Goal: Navigation & Orientation: Find specific page/section

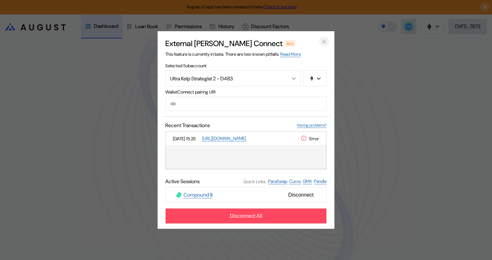
click at [324, 41] on icon "close modal" at bounding box center [324, 41] width 3 height 3
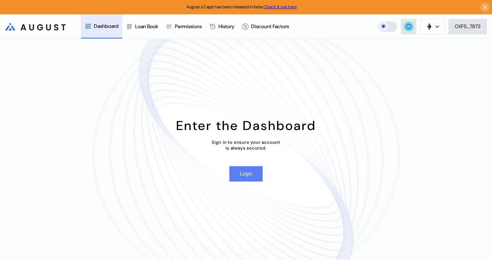
click at [247, 174] on button "Login" at bounding box center [246, 173] width 33 height 15
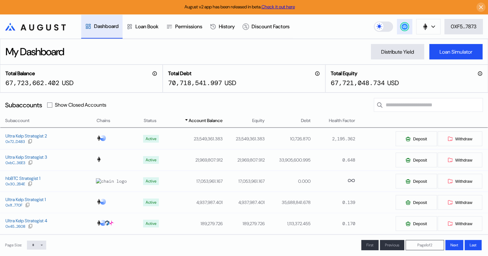
click at [403, 25] on circle at bounding box center [404, 26] width 6 height 6
click at [404, 27] on circle at bounding box center [404, 26] width 6 height 6
click at [402, 25] on circle at bounding box center [404, 26] width 6 height 6
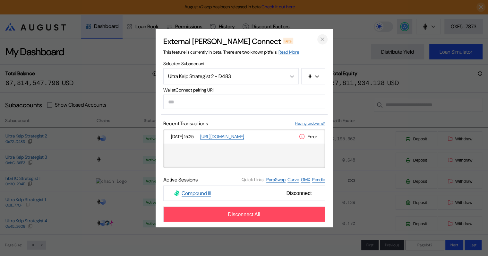
click at [321, 39] on icon "close modal" at bounding box center [322, 39] width 6 height 7
click at [321, 39] on div "My Dashboard Distribute Yield Loan Simulator" at bounding box center [244, 52] width 488 height 26
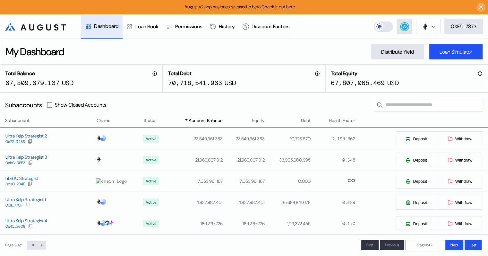
click at [179, 49] on div "My Dashboard Distribute Yield Loan Simulator" at bounding box center [244, 52] width 488 height 26
click at [387, 53] on div "Distribute Yield" at bounding box center [397, 51] width 33 height 7
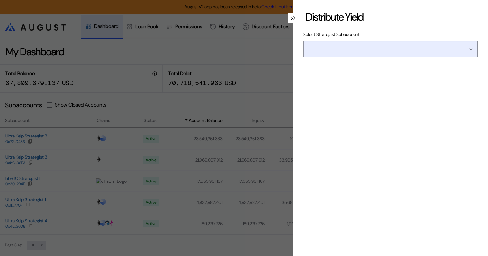
click at [362, 51] on input "Open menu" at bounding box center [387, 48] width 158 height 15
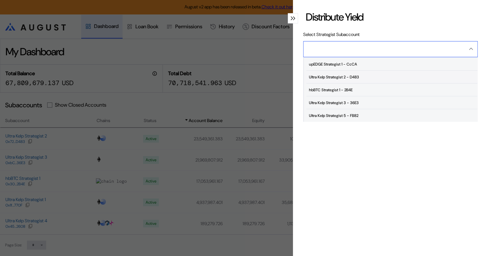
click at [350, 75] on div "Ultra Kelp Strategist 2 - D483" at bounding box center [334, 77] width 50 height 4
type input "**********"
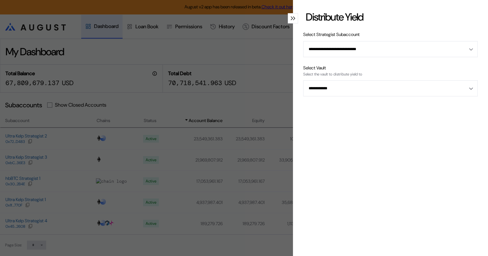
click at [290, 18] on icon "modal" at bounding box center [291, 18] width 2 height 4
click at [289, 18] on div "Discount Factors" at bounding box center [266, 27] width 55 height 24
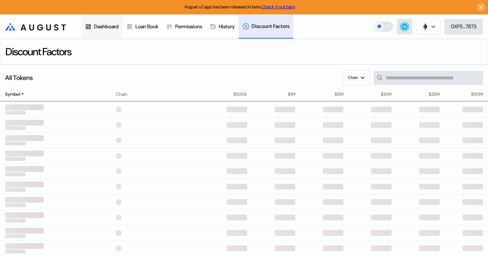
click at [104, 27] on div "Dashboard" at bounding box center [106, 26] width 25 height 7
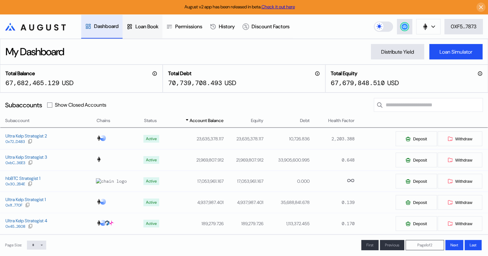
click at [143, 28] on div "Loan Book" at bounding box center [146, 26] width 23 height 7
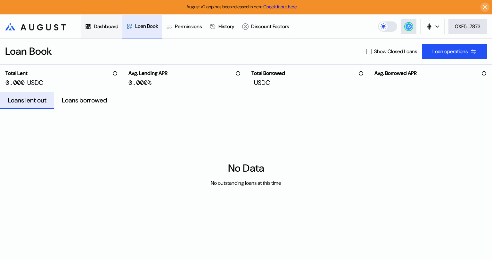
click at [97, 28] on div "Dashboard" at bounding box center [106, 26] width 25 height 7
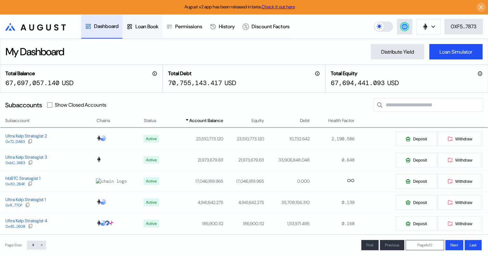
click at [149, 28] on div "Loan Book" at bounding box center [146, 26] width 23 height 7
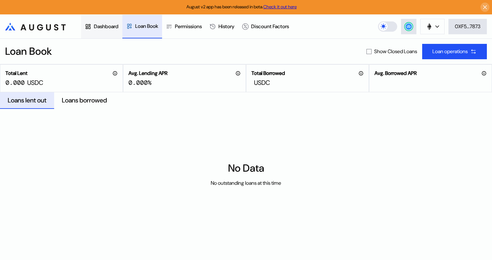
click at [99, 25] on div "Dashboard" at bounding box center [106, 26] width 25 height 7
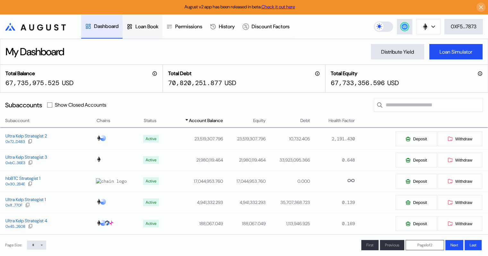
click at [145, 29] on div "Loan Book" at bounding box center [146, 26] width 23 height 7
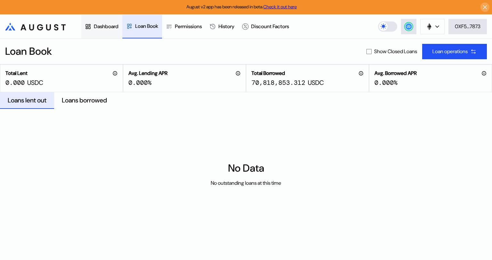
click at [103, 28] on div "Dashboard" at bounding box center [106, 26] width 25 height 7
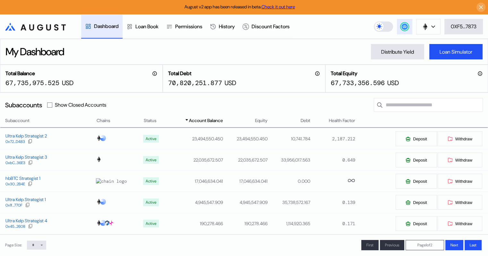
click at [403, 26] on circle at bounding box center [404, 26] width 6 height 6
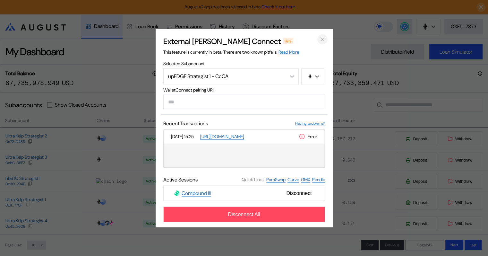
click at [321, 38] on icon "close modal" at bounding box center [322, 39] width 3 height 3
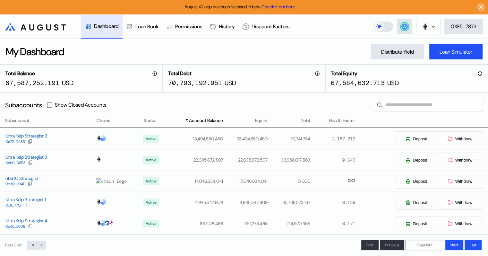
drag, startPoint x: 143, startPoint y: 29, endPoint x: 122, endPoint y: 25, distance: 21.5
click at [142, 29] on div "Loan Book" at bounding box center [146, 26] width 23 height 7
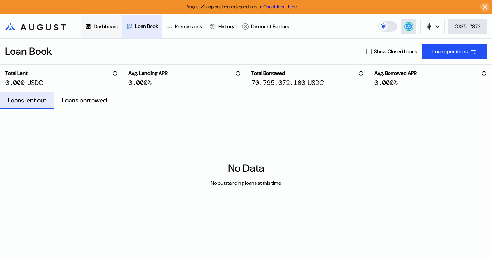
click at [102, 25] on div "Dashboard" at bounding box center [106, 26] width 25 height 7
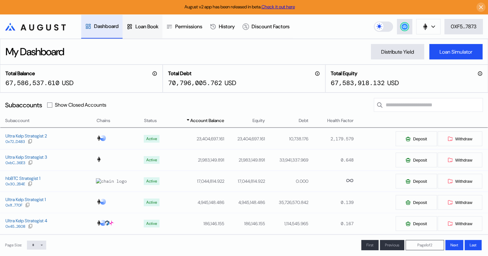
click at [141, 27] on div "Loan Book" at bounding box center [146, 26] width 23 height 7
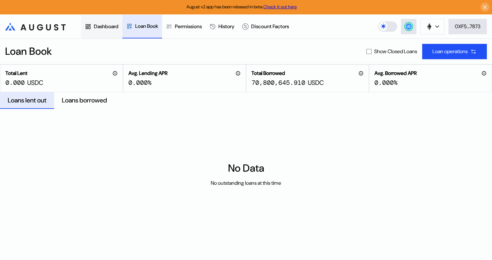
click at [103, 25] on div "Dashboard" at bounding box center [106, 26] width 25 height 7
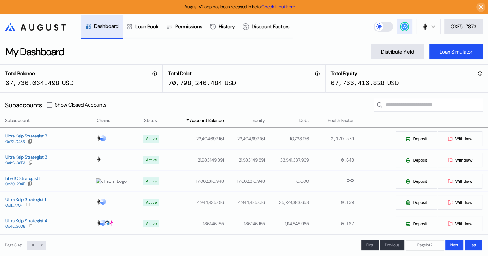
click at [404, 27] on circle at bounding box center [404, 26] width 6 height 6
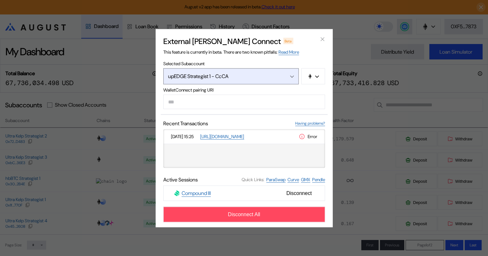
click at [290, 76] on div "Open menu" at bounding box center [290, 76] width 7 height 6
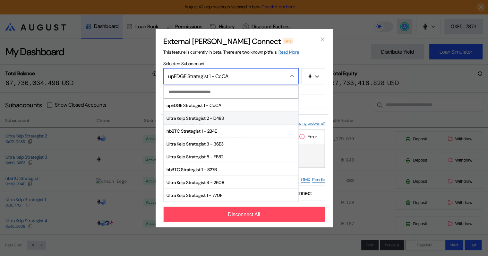
click at [223, 119] on span "Ultra Kelp Strategist 2 - D483" at bounding box center [231, 118] width 134 height 13
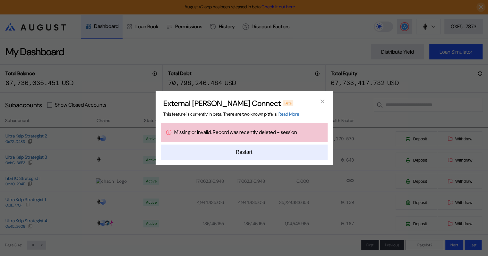
click at [247, 153] on button "Restart" at bounding box center [244, 151] width 167 height 15
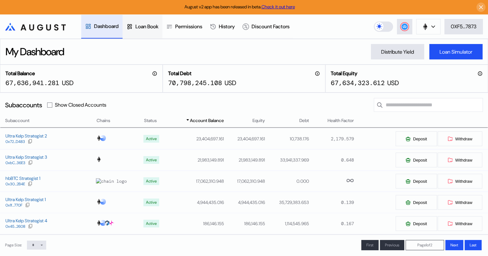
click at [135, 26] on div at bounding box center [130, 26] width 9 height 6
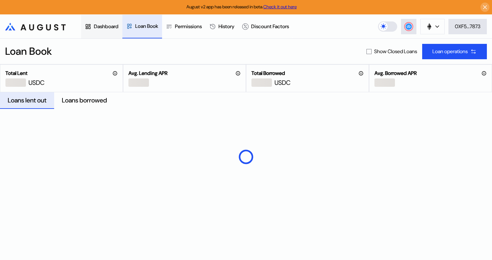
click at [101, 27] on div "Dashboard" at bounding box center [106, 26] width 25 height 7
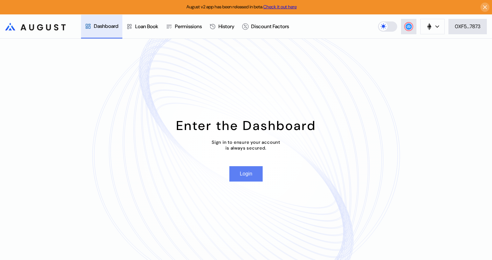
click at [248, 175] on button "Login" at bounding box center [246, 173] width 33 height 15
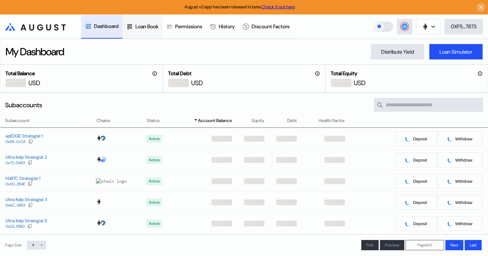
click at [149, 27] on div "Loan Book" at bounding box center [146, 26] width 23 height 7
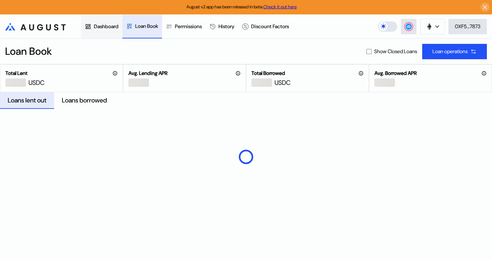
click at [101, 24] on div "Dashboard" at bounding box center [106, 26] width 25 height 7
